Goal: Task Accomplishment & Management: Use online tool/utility

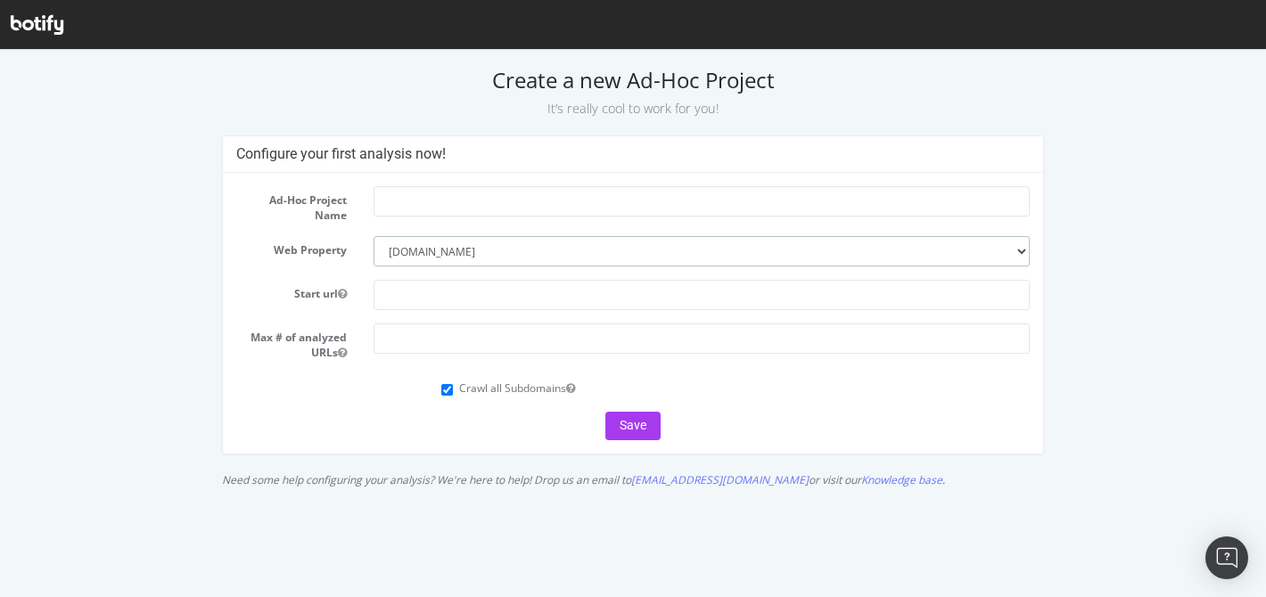
click at [998, 254] on select "--------- [DOMAIN_NAME] [DOMAIN_NAME] [DOMAIN_NAME]" at bounding box center [702, 251] width 656 height 30
click at [394, 292] on input "text" at bounding box center [702, 295] width 656 height 30
paste input "[URL][DOMAIN_NAME]"
type input "[URL][DOMAIN_NAME]"
click at [435, 341] on input "number" at bounding box center [702, 339] width 656 height 30
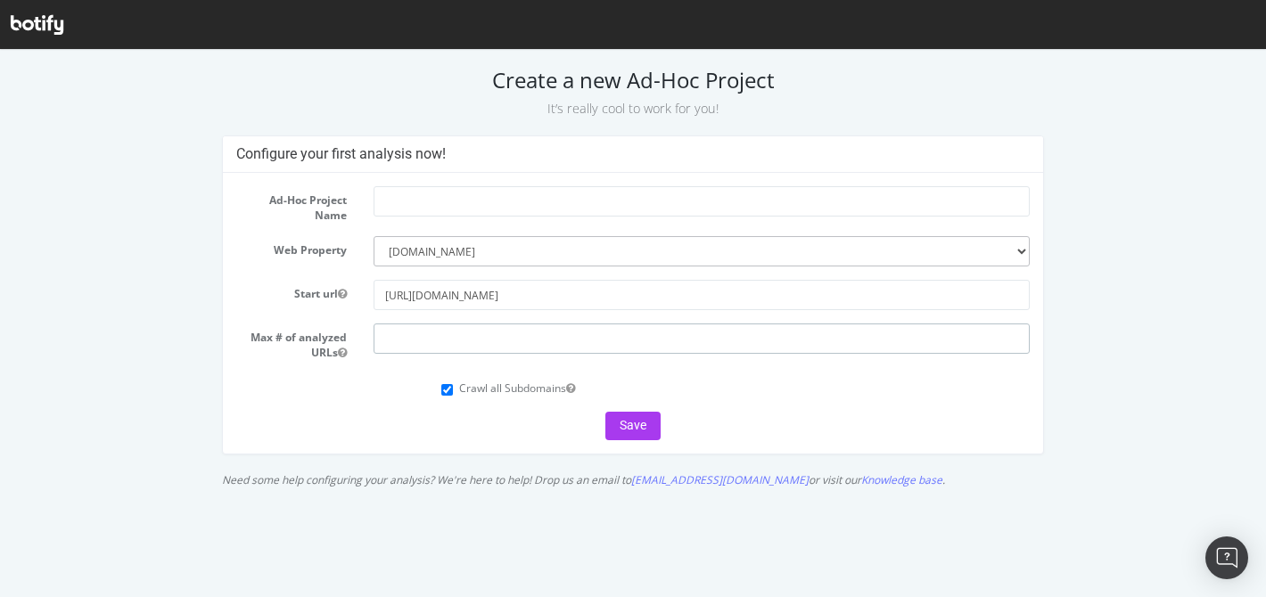
type input "1"
click at [409, 339] on input "1.000000" at bounding box center [702, 339] width 656 height 30
click at [395, 340] on input "1.000000" at bounding box center [702, 339] width 656 height 30
type input "1000000"
click at [448, 391] on input "Crawl all Subdomains" at bounding box center [447, 390] width 12 height 12
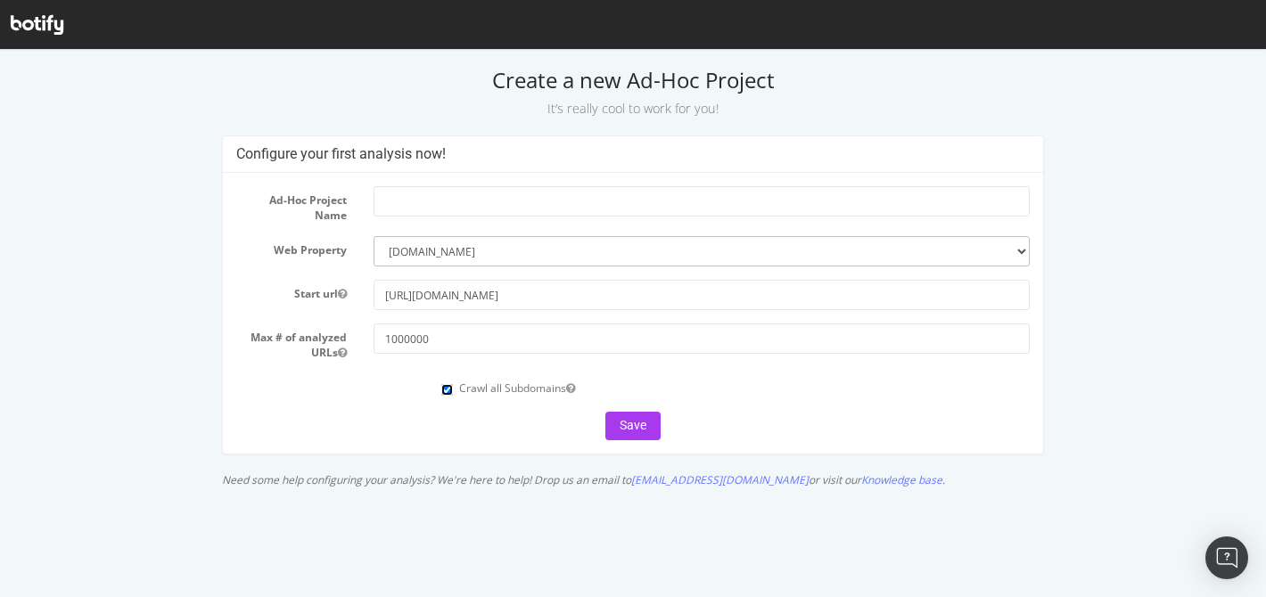
checkbox input "false"
click at [402, 211] on input "text" at bounding box center [702, 201] width 656 height 30
type input "P"
type input "pt-PT on .EU"
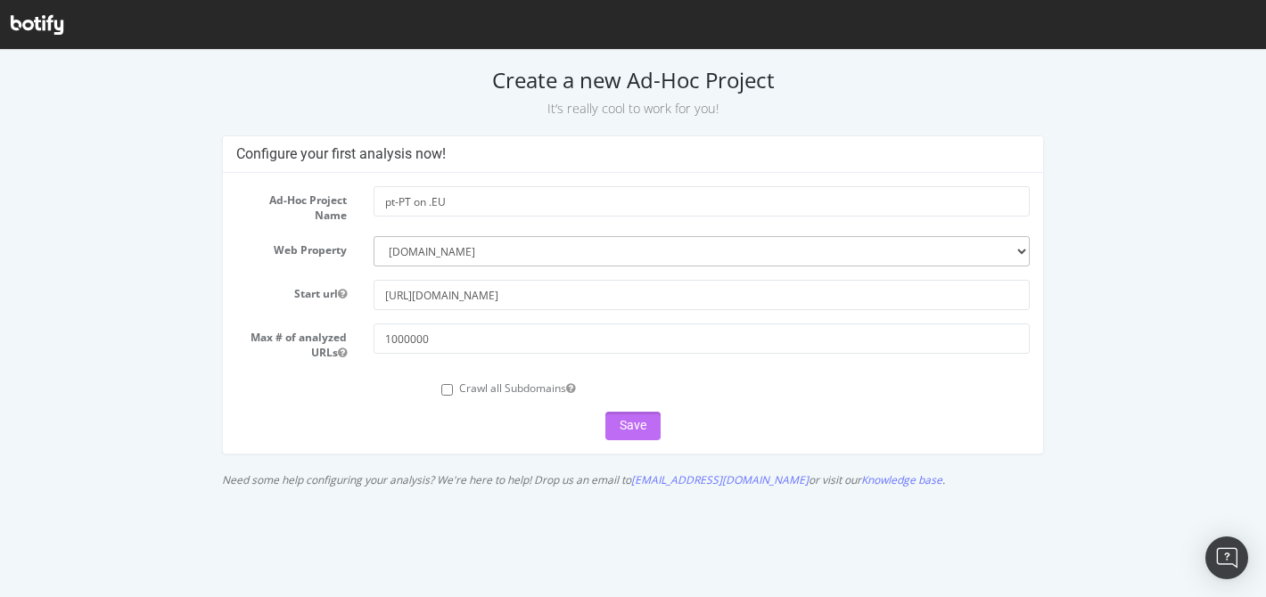
click at [631, 427] on button "Save" at bounding box center [632, 426] width 55 height 29
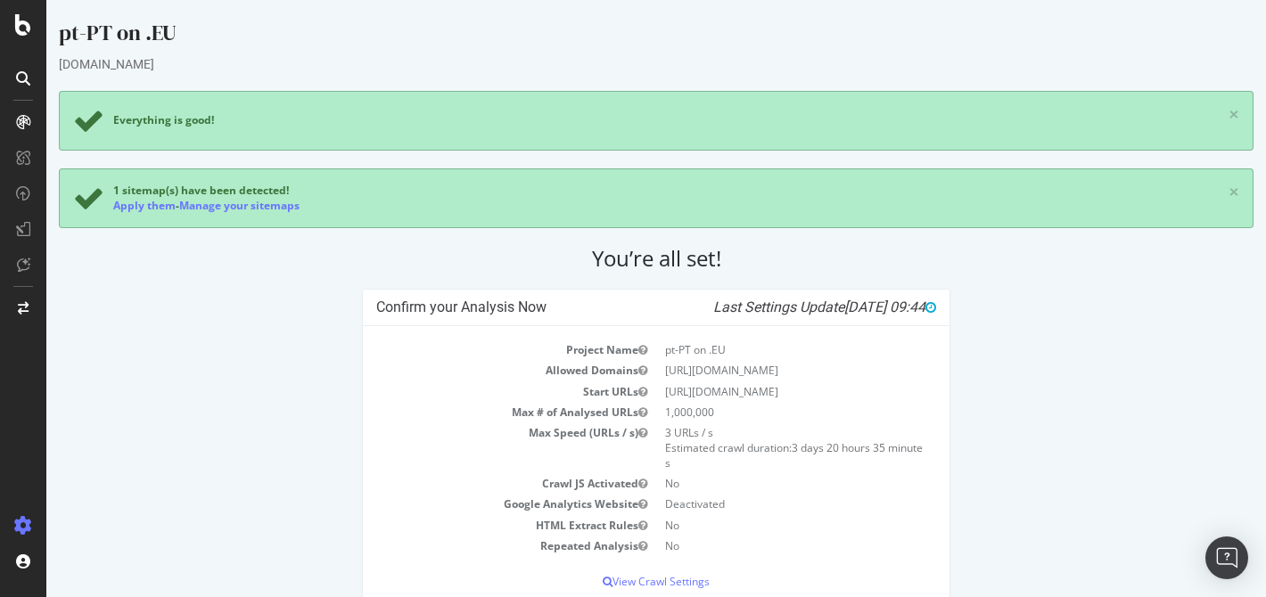
scroll to position [73, 0]
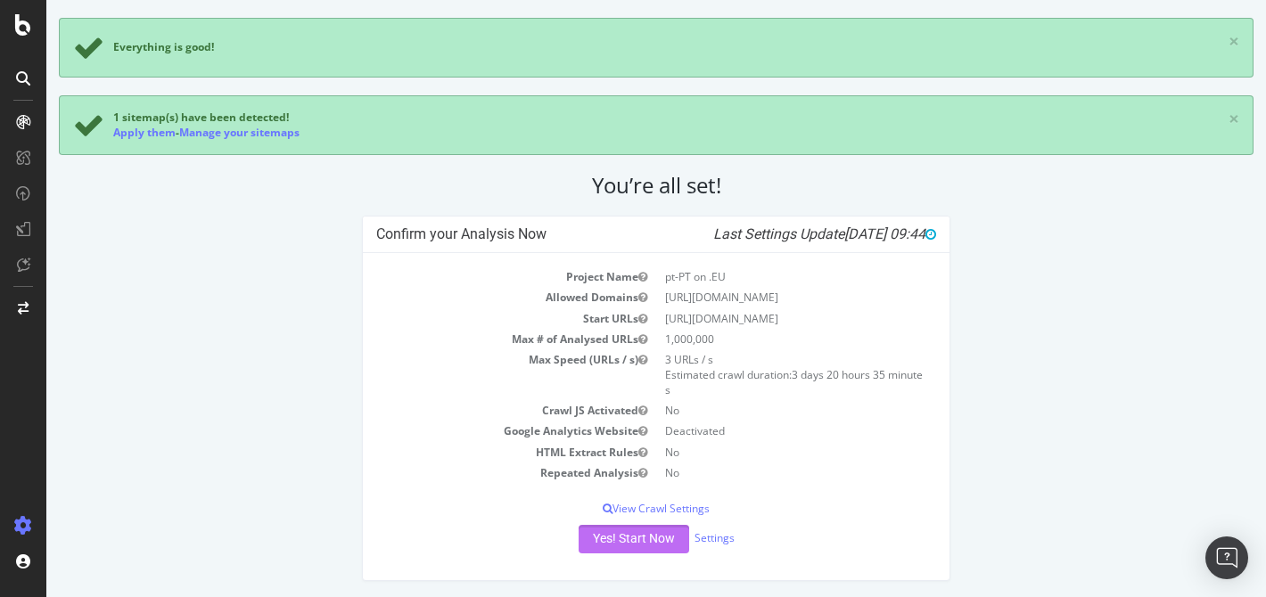
click at [621, 541] on button "Yes! Start Now" at bounding box center [634, 539] width 111 height 29
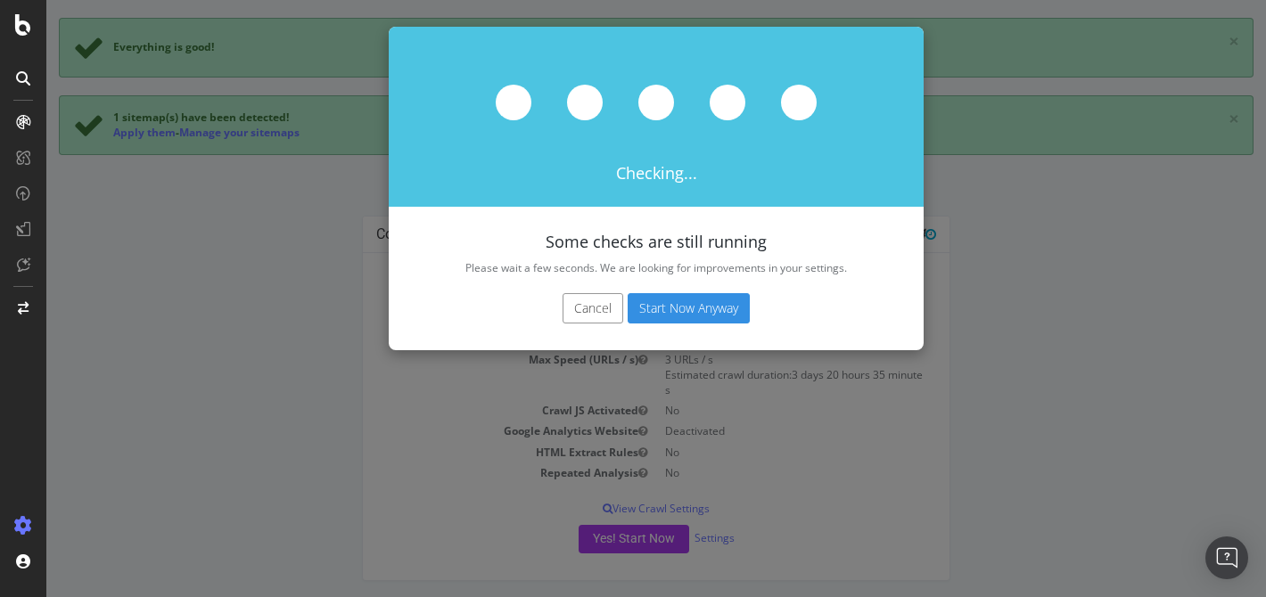
click at [579, 312] on button "Cancel" at bounding box center [593, 308] width 61 height 30
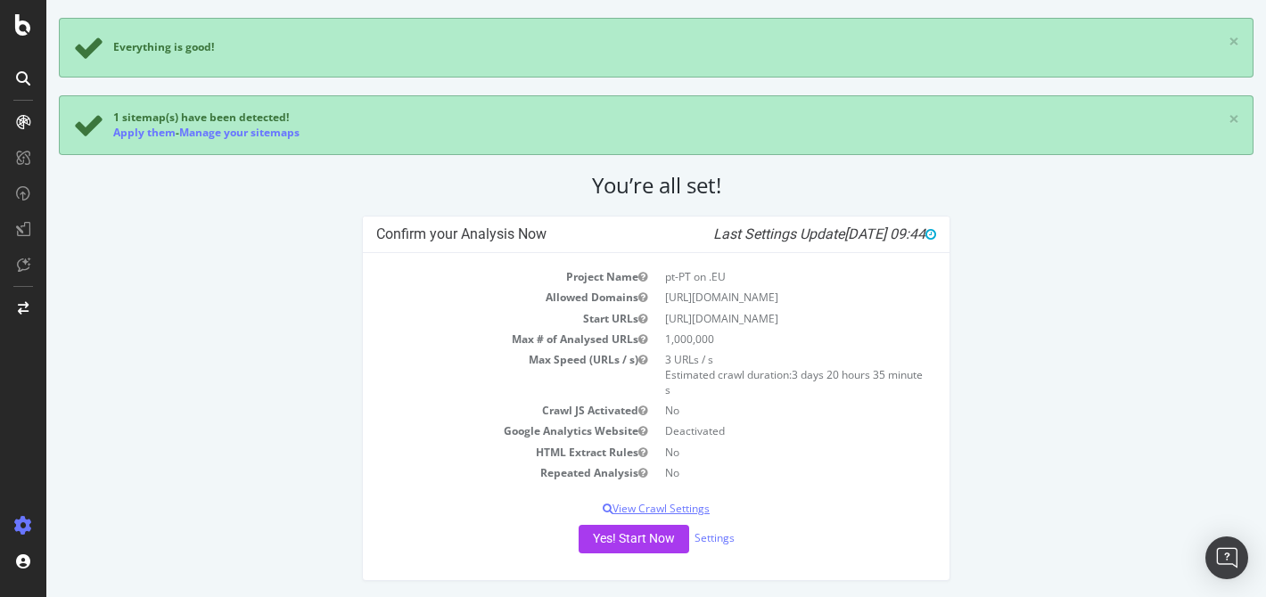
click at [656, 506] on p "View Crawl Settings" at bounding box center [656, 508] width 560 height 15
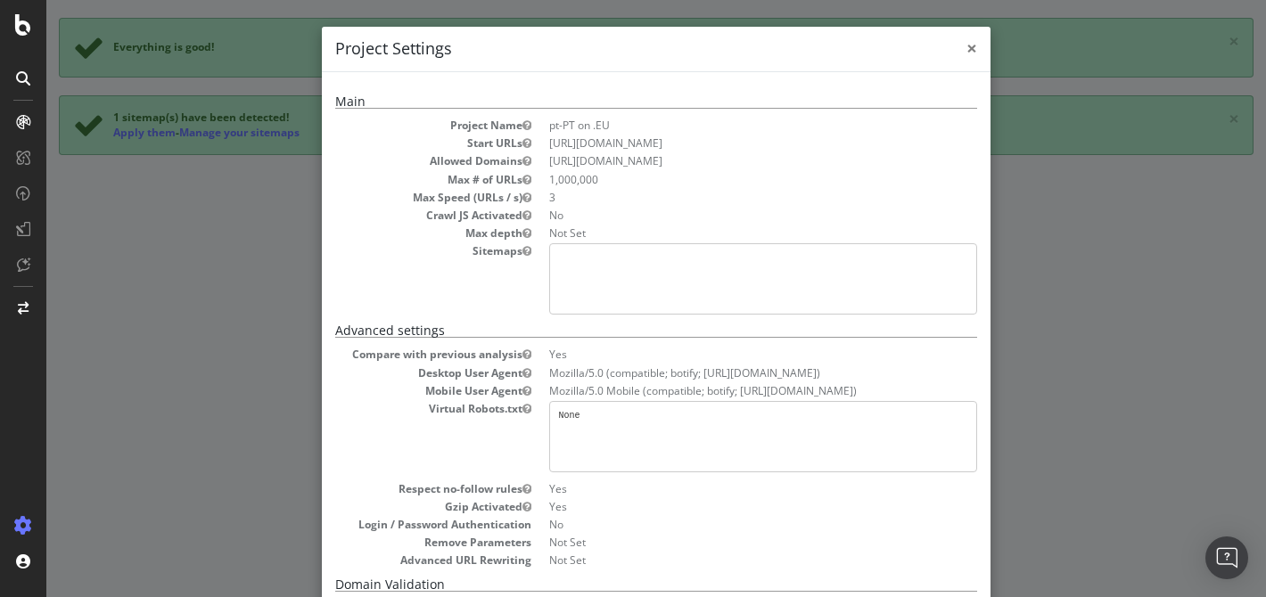
drag, startPoint x: 971, startPoint y: 47, endPoint x: 780, endPoint y: 320, distance: 332.9
click at [958, 61] on div "× Close Project Settings" at bounding box center [656, 49] width 669 height 45
drag, startPoint x: 968, startPoint y: 48, endPoint x: 952, endPoint y: 63, distance: 22.1
click at [966, 54] on span "×" at bounding box center [971, 48] width 11 height 25
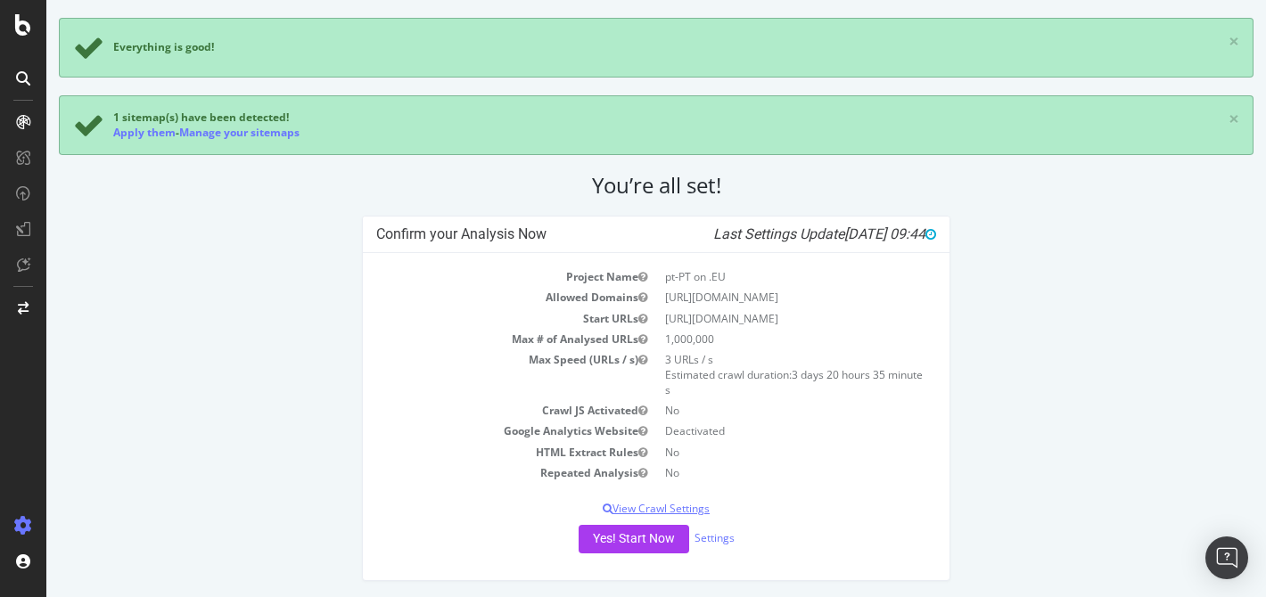
click at [682, 506] on p "View Crawl Settings" at bounding box center [656, 508] width 560 height 15
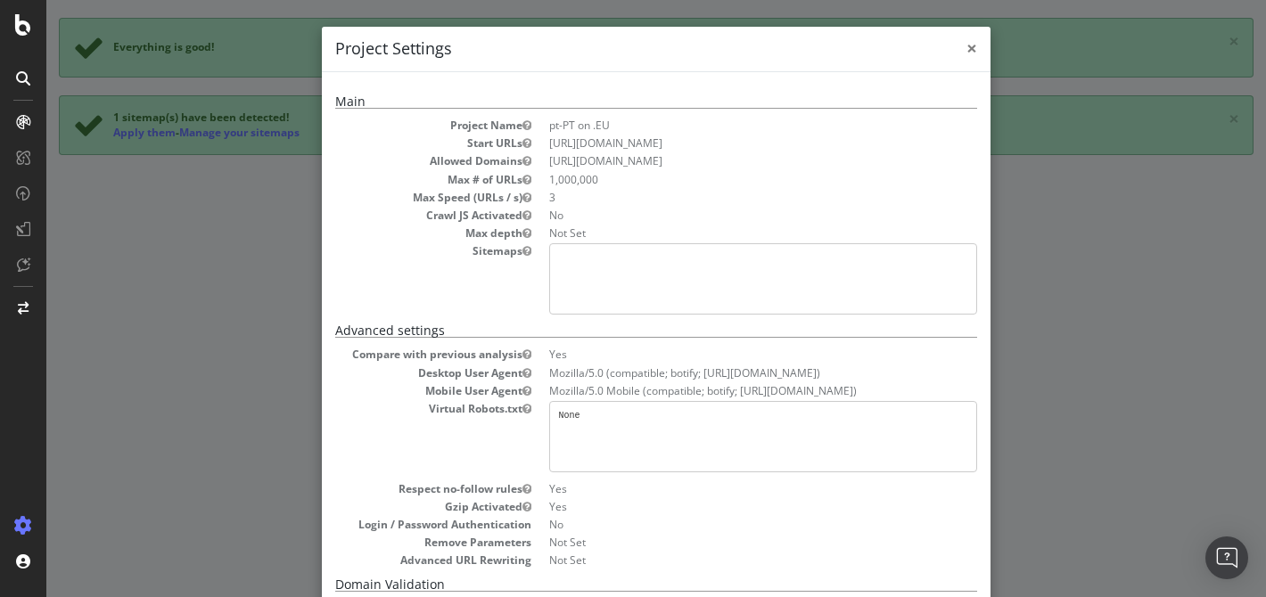
drag, startPoint x: 963, startPoint y: 45, endPoint x: 865, endPoint y: 239, distance: 216.9
click at [966, 50] on span "×" at bounding box center [971, 48] width 11 height 25
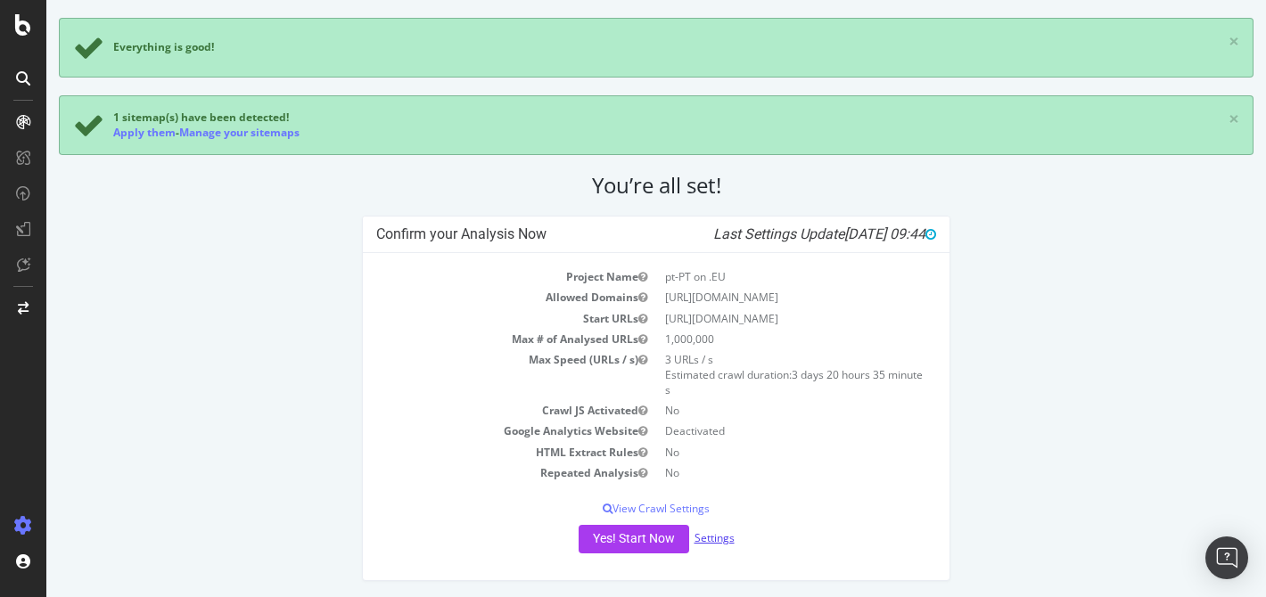
click at [719, 533] on link "Settings" at bounding box center [715, 537] width 40 height 15
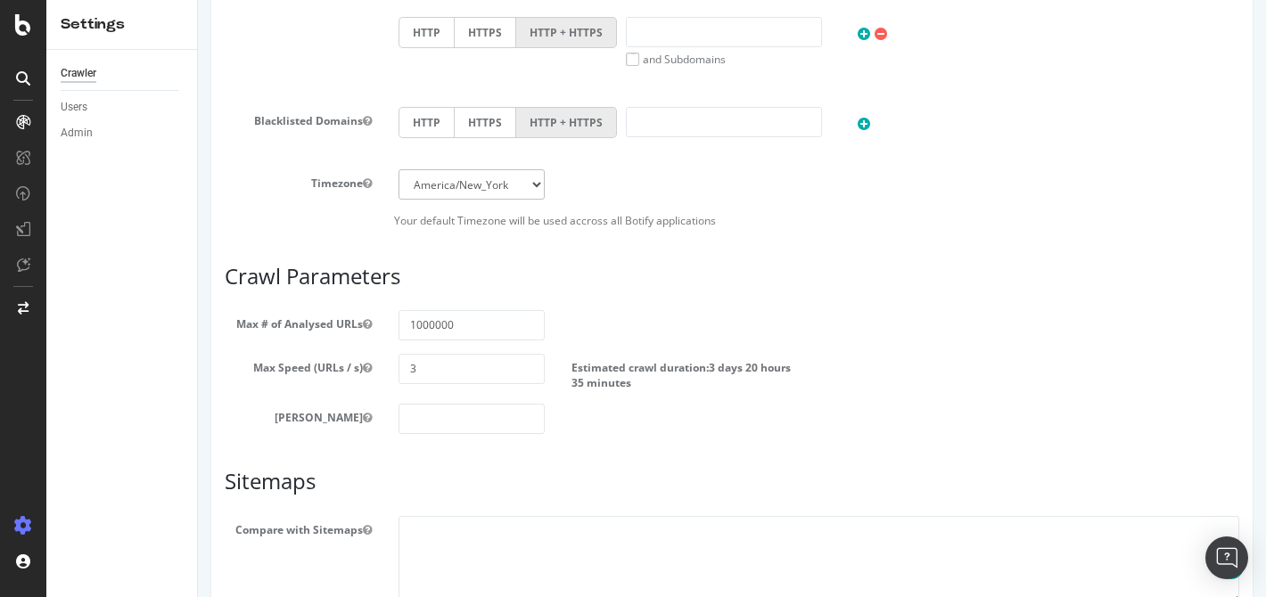
scroll to position [839, 0]
drag, startPoint x: 432, startPoint y: 386, endPoint x: 399, endPoint y: 384, distance: 33.0
click at [399, 383] on input "3" at bounding box center [472, 368] width 147 height 30
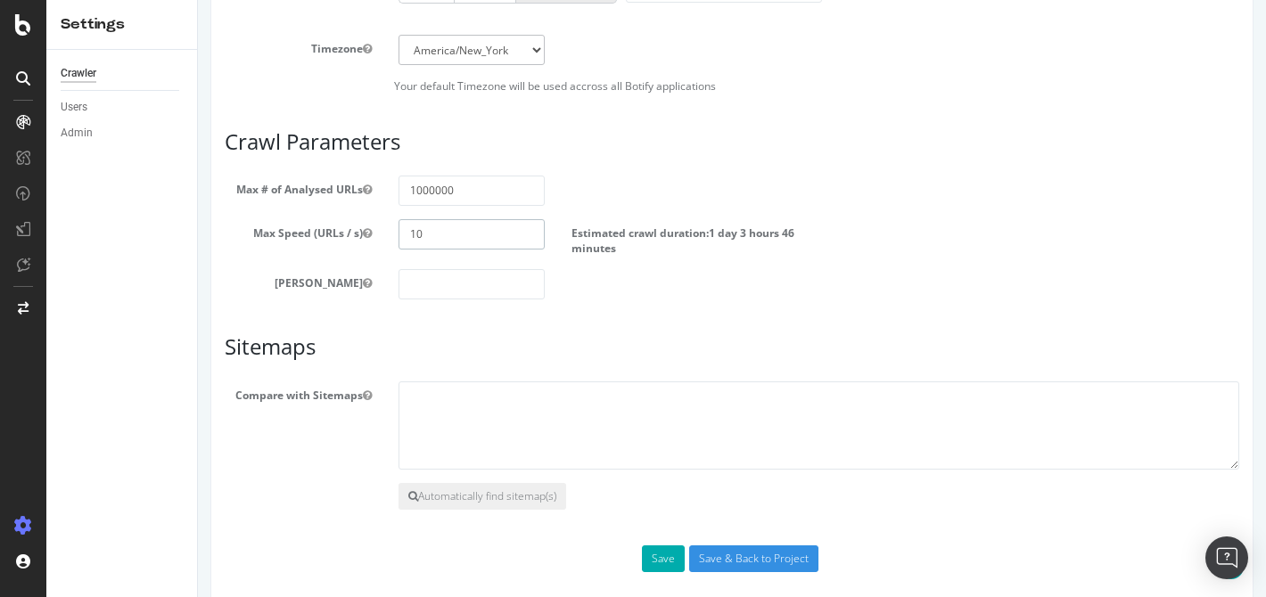
scroll to position [1004, 0]
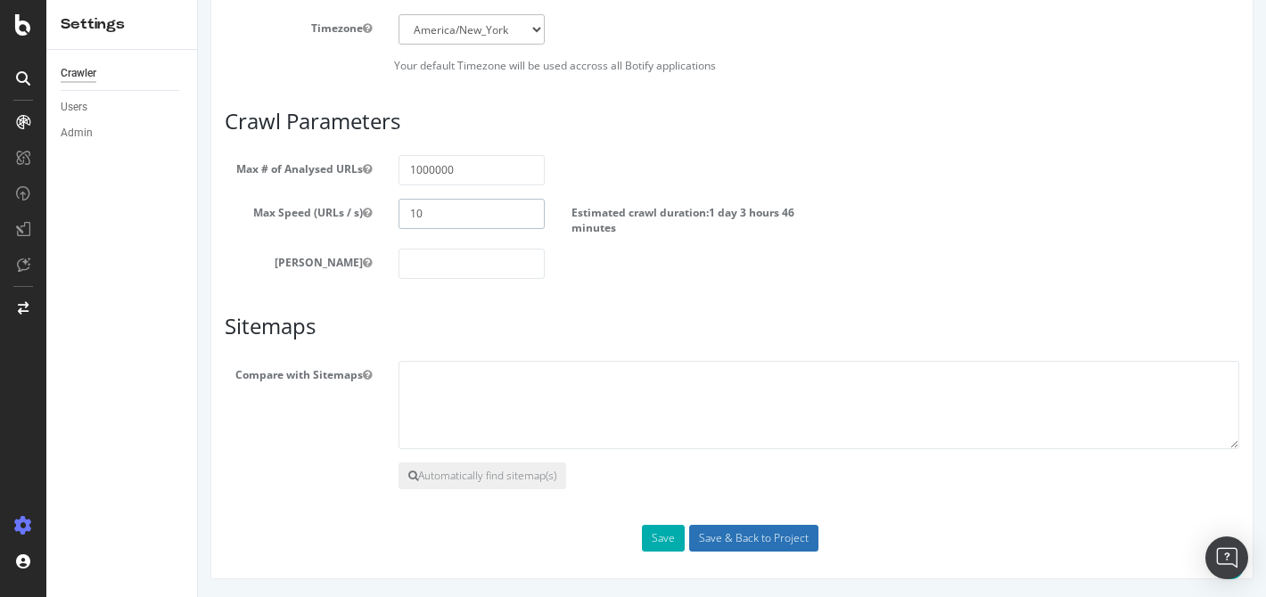
type input "10"
click at [769, 545] on input "Save & Back to Project" at bounding box center [753, 538] width 129 height 27
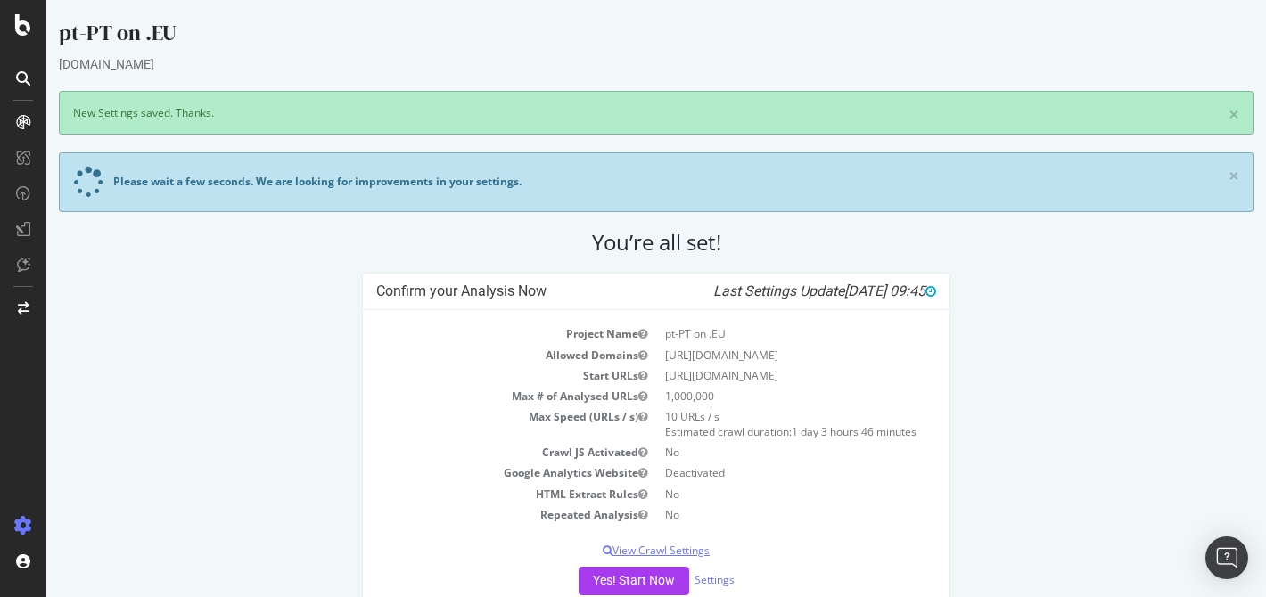
scroll to position [42, 0]
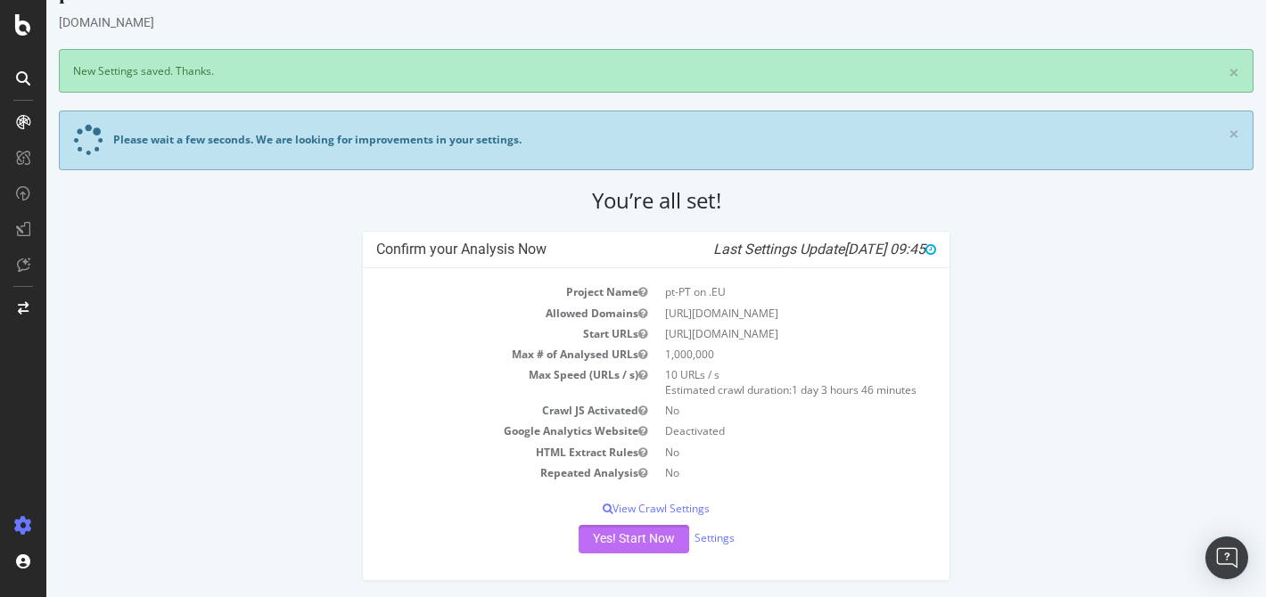
click at [609, 543] on button "Yes! Start Now" at bounding box center [634, 539] width 111 height 29
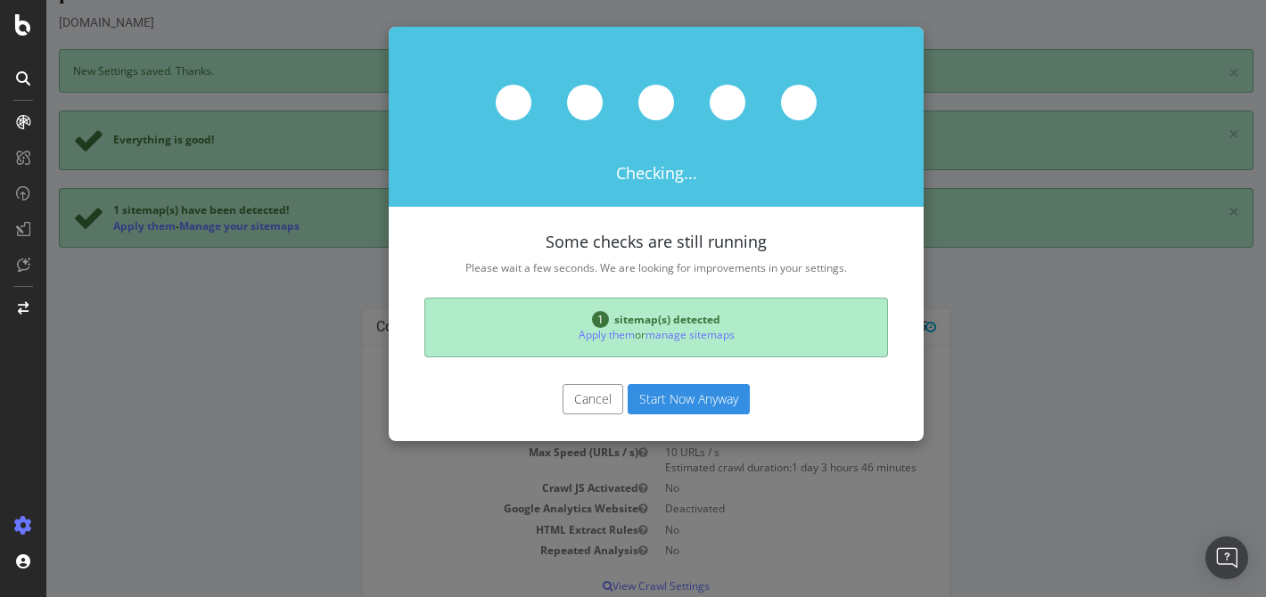
click at [669, 395] on button "Start Now Anyway" at bounding box center [689, 399] width 122 height 30
